Goal: Transaction & Acquisition: Purchase product/service

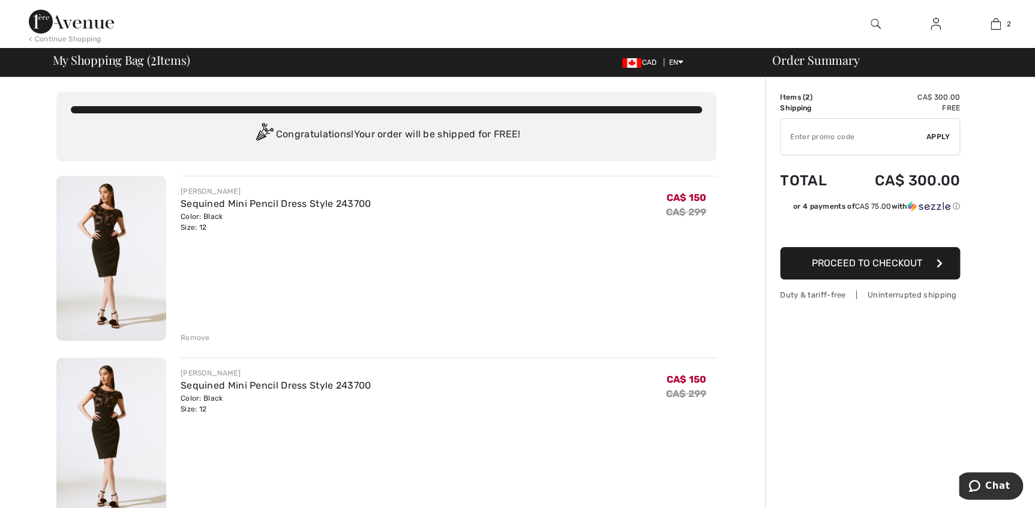
click at [194, 336] on div "Remove" at bounding box center [195, 337] width 29 height 11
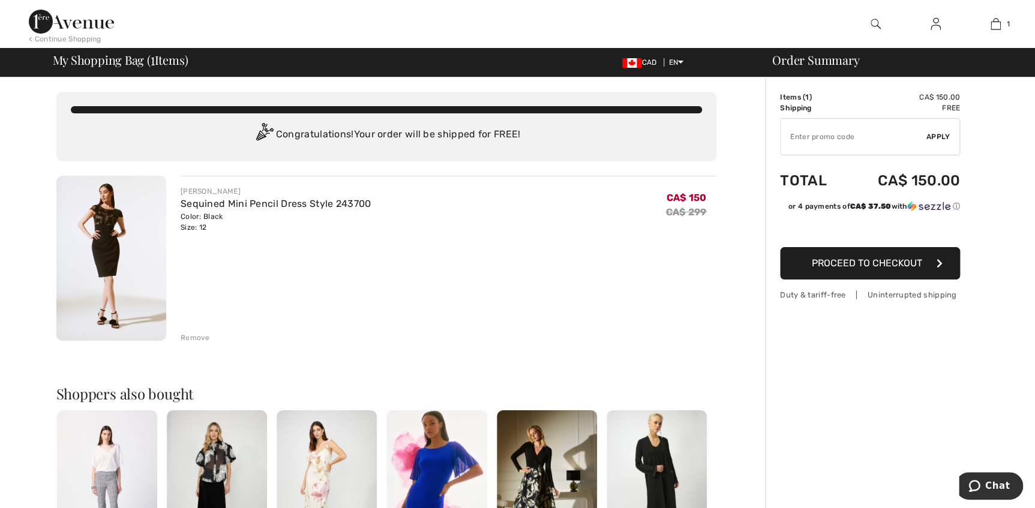
click at [931, 264] on button "Proceed to Checkout" at bounding box center [870, 263] width 180 height 32
click at [801, 136] on input "TEXT" at bounding box center [854, 137] width 146 height 36
click at [788, 140] on input "TEXT" at bounding box center [854, 137] width 146 height 36
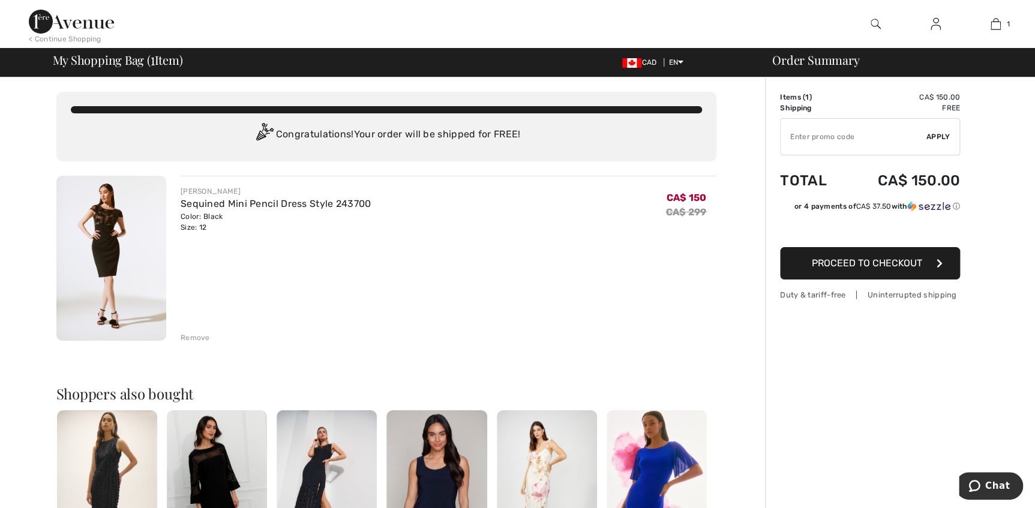
click at [115, 236] on img at bounding box center [111, 258] width 110 height 165
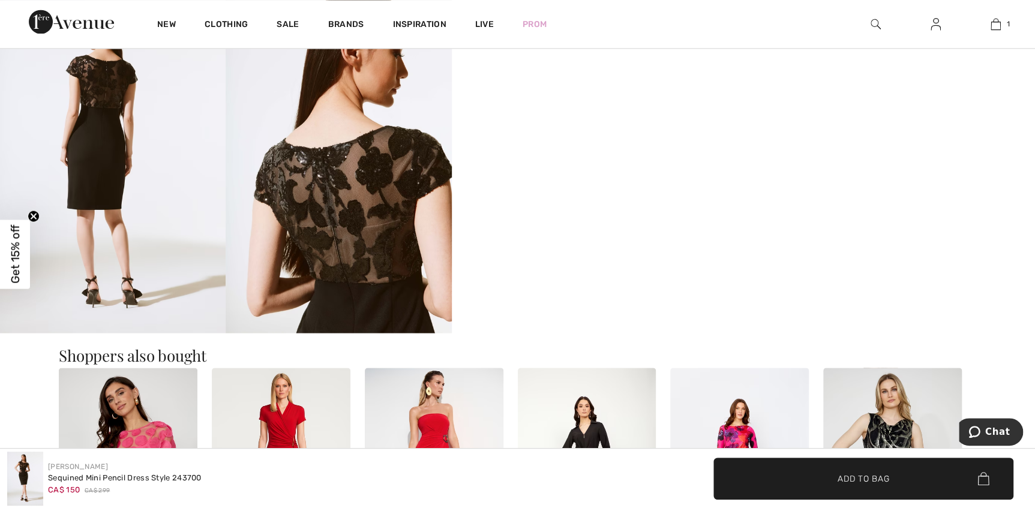
scroll to position [1146, 0]
